Goal: Navigation & Orientation: Go to known website

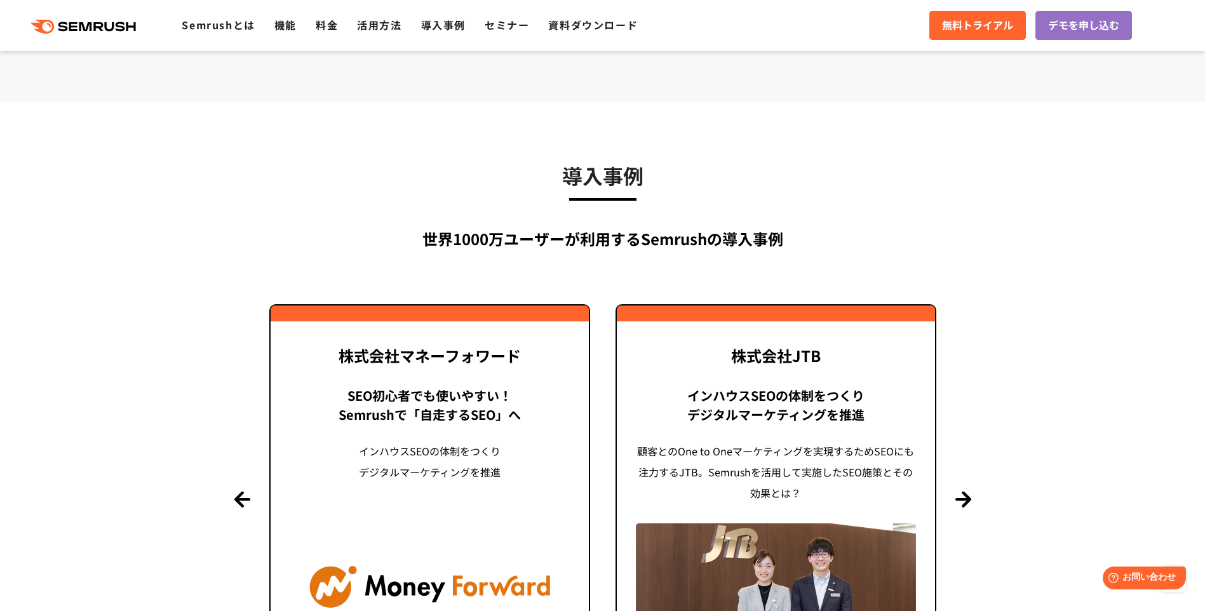
scroll to position [2668, 0]
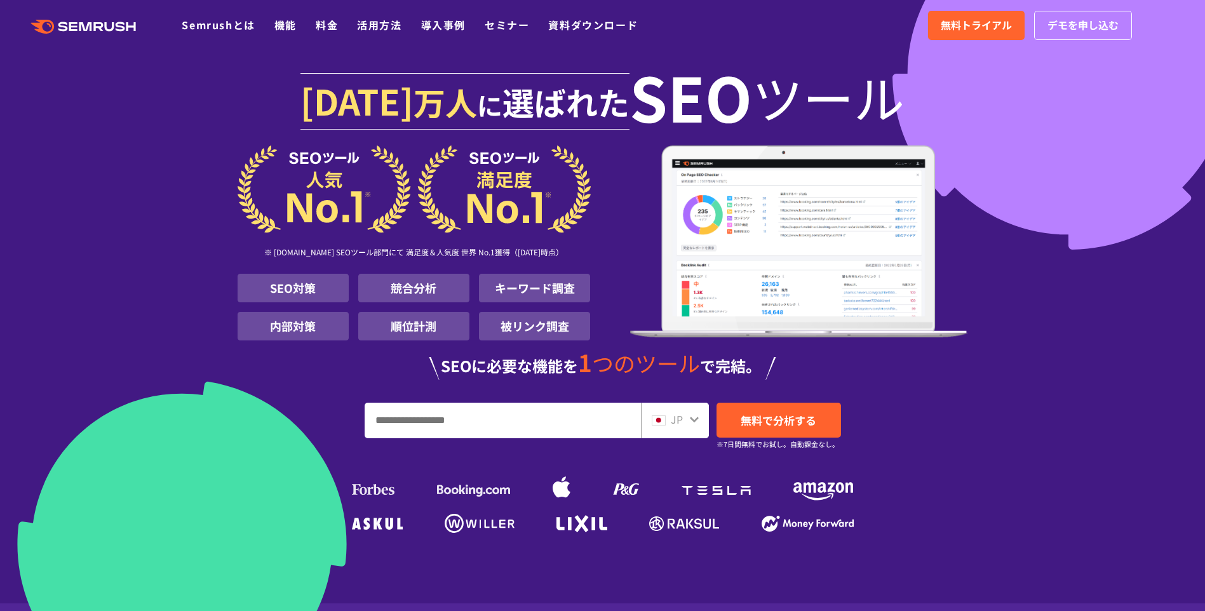
click at [97, 29] on icon at bounding box center [100, 26] width 10 height 9
